Goal: Navigation & Orientation: Go to known website

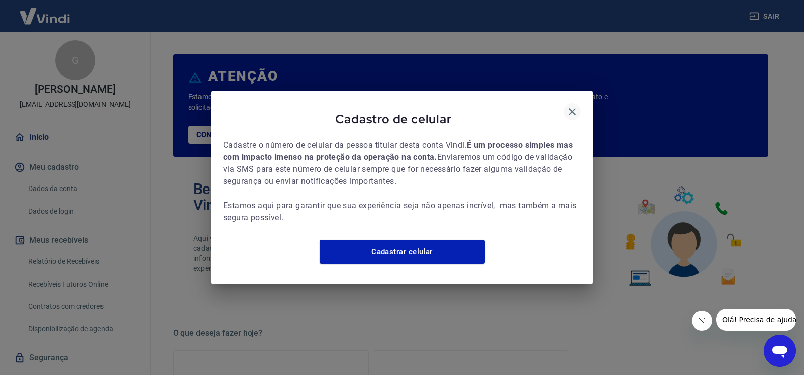
click at [568, 106] on icon "button" at bounding box center [572, 112] width 12 height 12
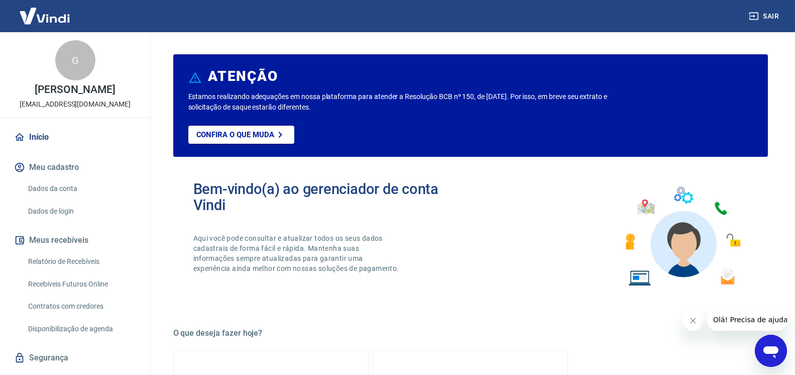
click at [692, 322] on icon "Fechar mensagem da empresa" at bounding box center [693, 321] width 8 height 8
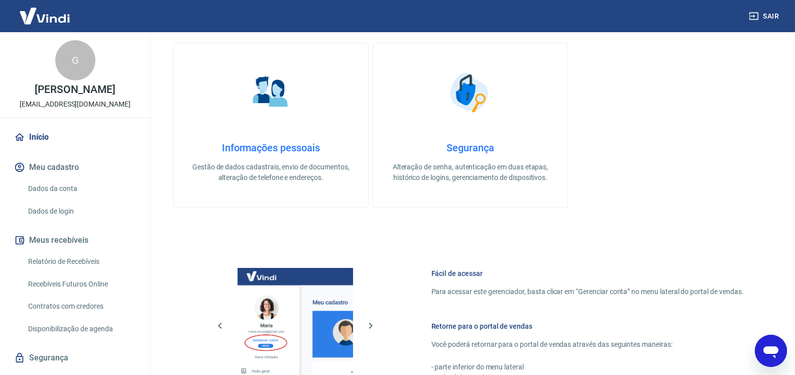
scroll to position [512, 0]
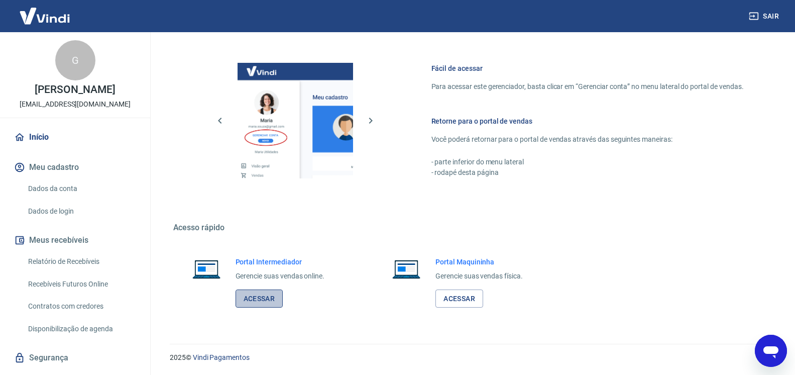
click at [260, 297] on link "Acessar" at bounding box center [260, 298] width 48 height 19
